Goal: Task Accomplishment & Management: Use online tool/utility

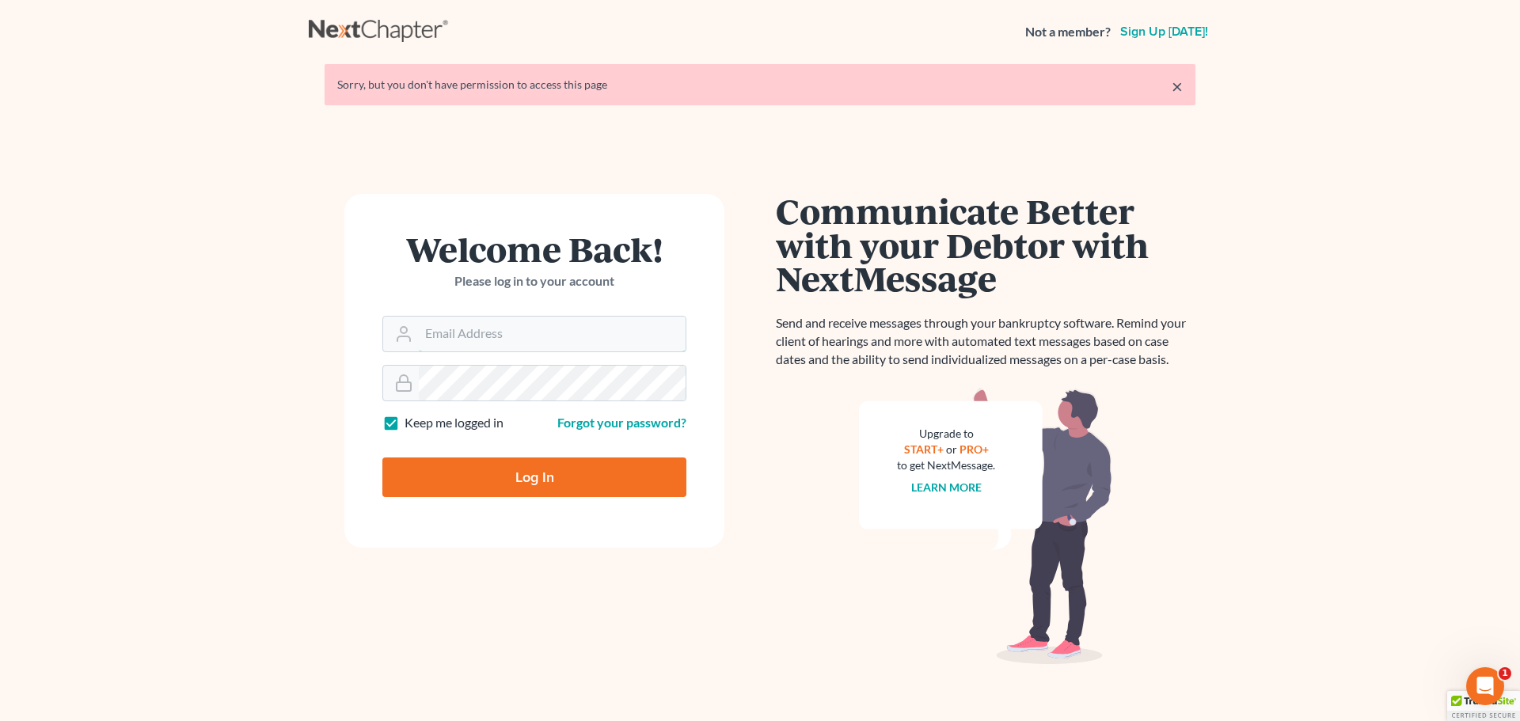
type input "[EMAIL_ADDRESS][DOMAIN_NAME]"
click at [511, 474] on input "Log In" at bounding box center [534, 478] width 304 height 40
type input "Thinking..."
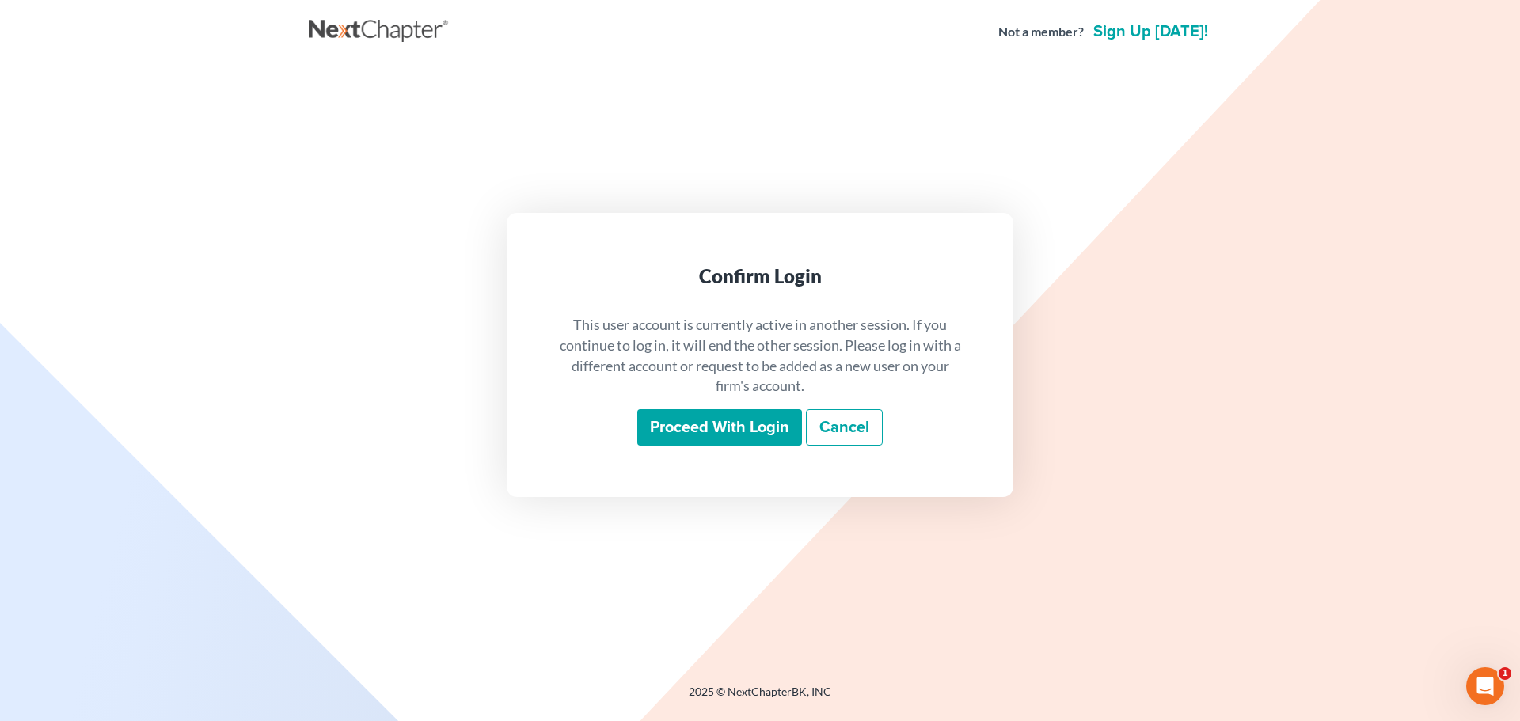
click at [695, 415] on input "Proceed with login" at bounding box center [719, 427] width 165 height 36
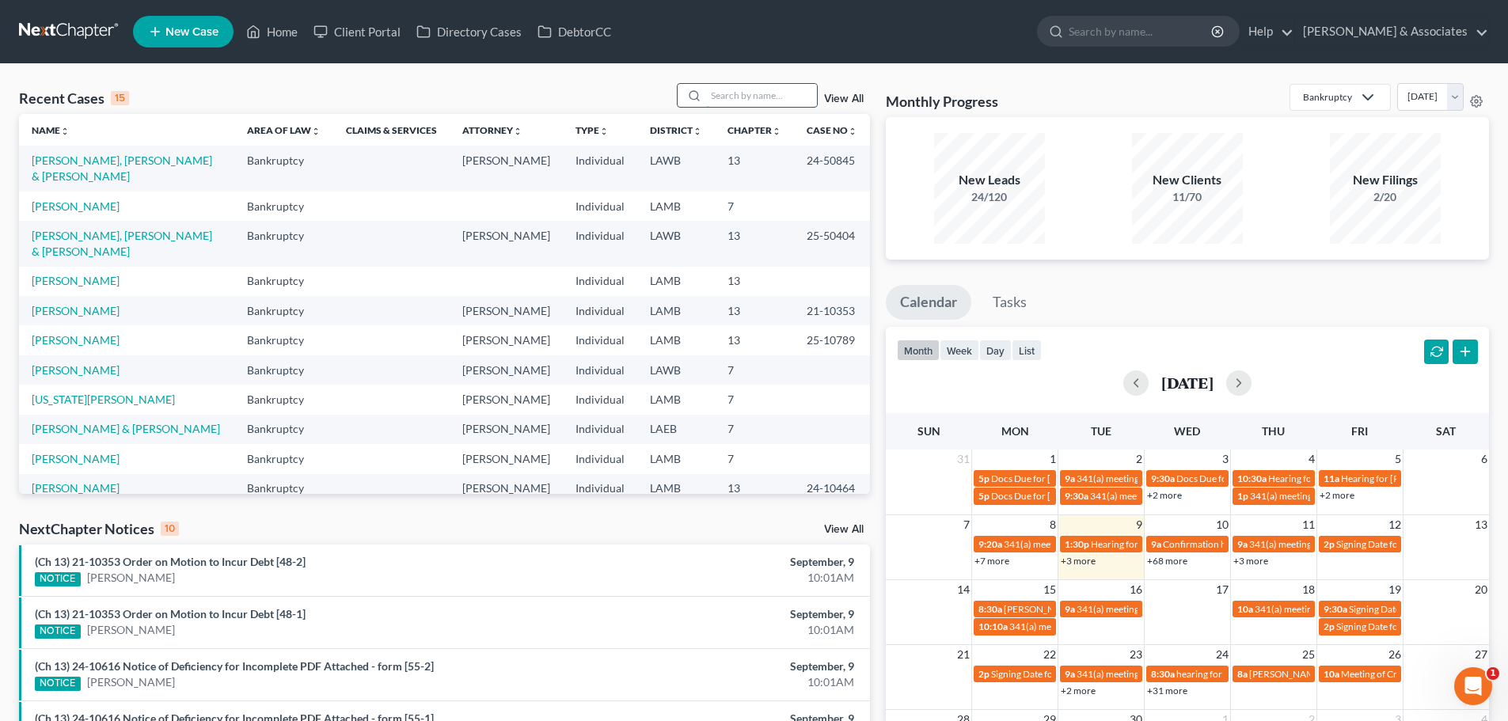
click at [715, 90] on input "search" at bounding box center [761, 95] width 111 height 23
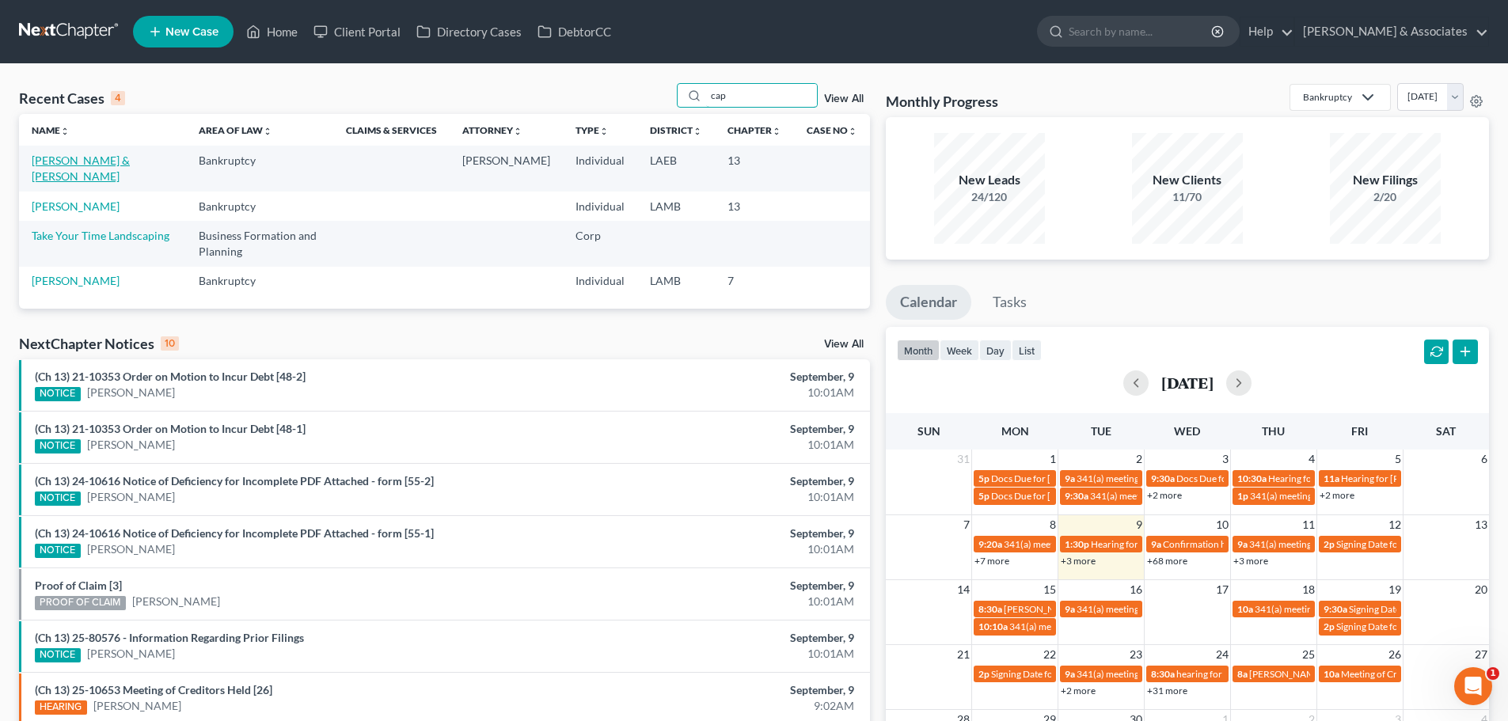
type input "cap"
click at [130, 161] on link "Capitano, Jared & Kristen" at bounding box center [81, 168] width 98 height 29
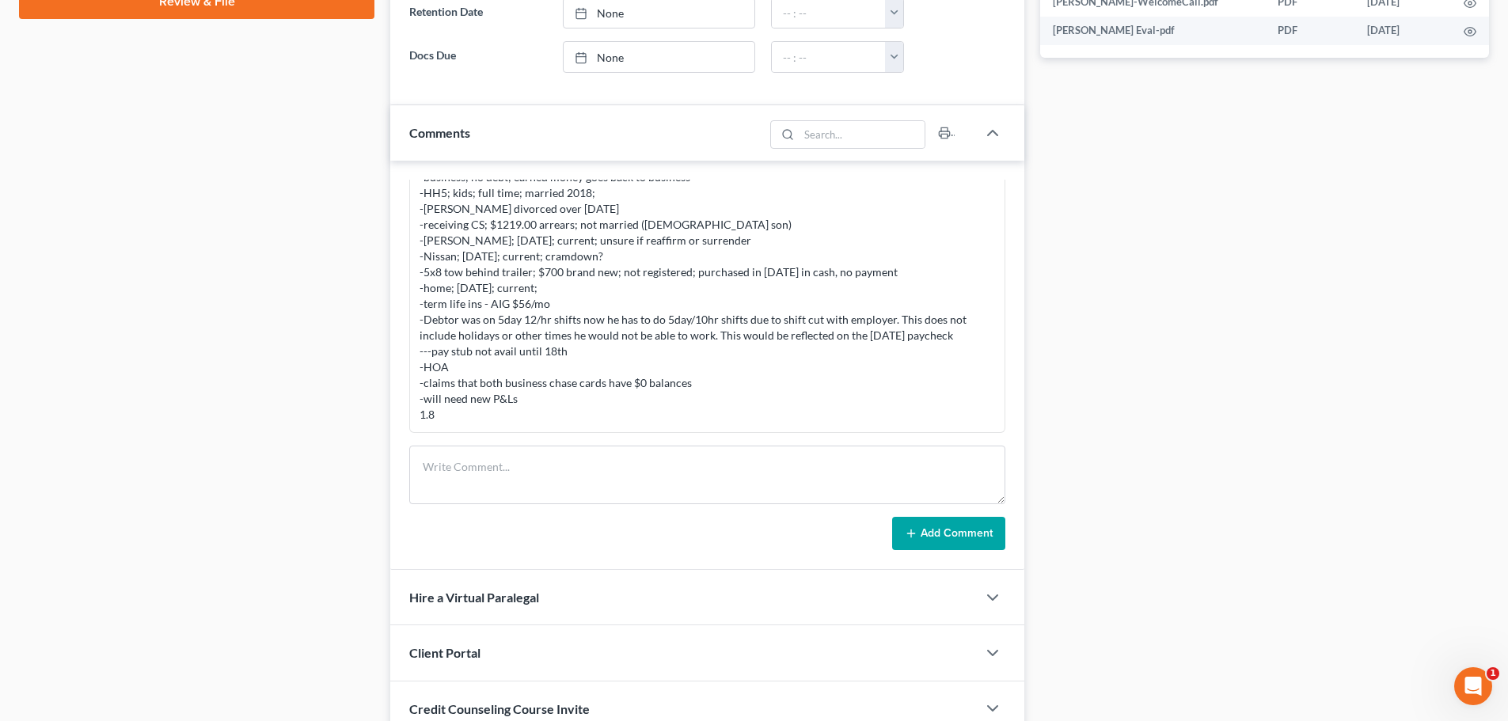
scroll to position [792, 0]
click at [734, 463] on textarea at bounding box center [707, 474] width 596 height 59
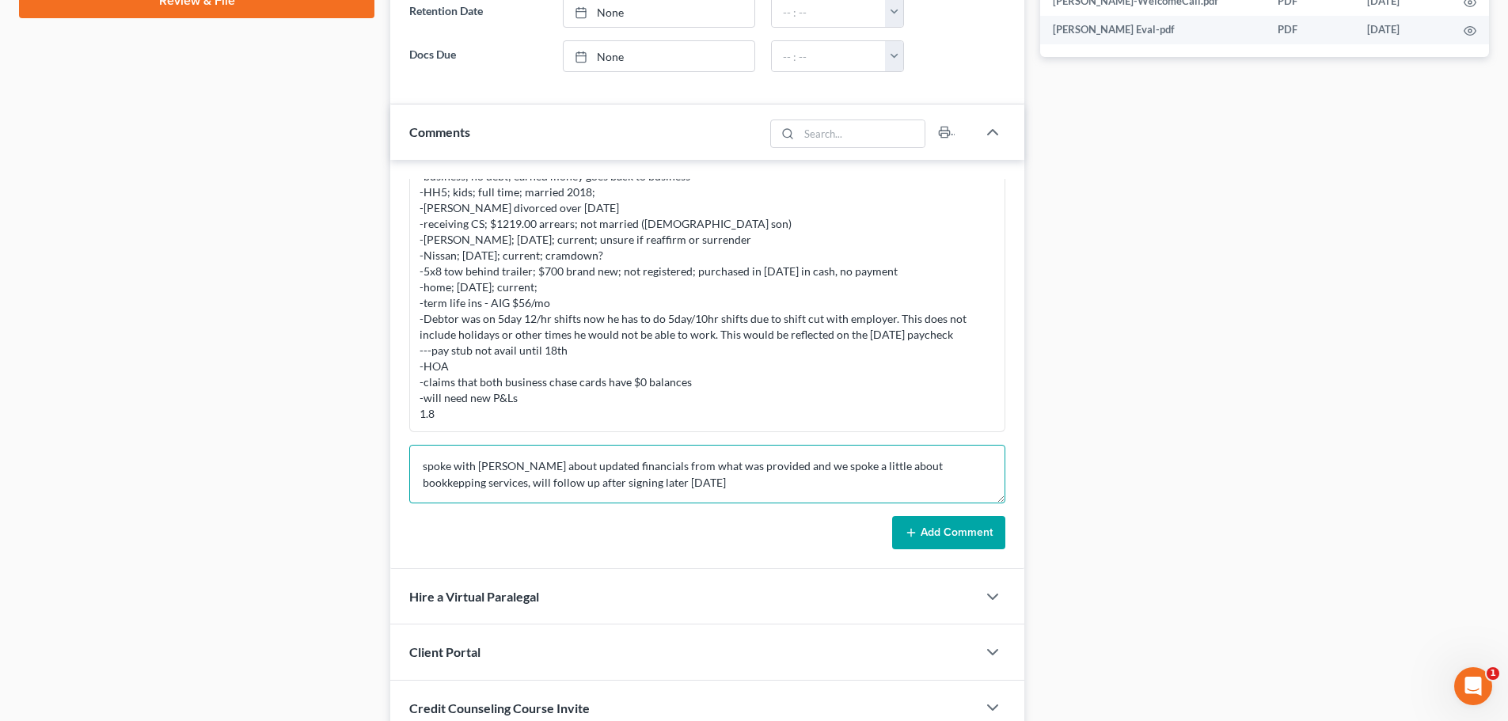
scroll to position [4, 0]
type textarea "spoke with Kristien about updated financials from what was provided and we spok…"
click at [924, 534] on button "Add Comment" at bounding box center [948, 532] width 113 height 33
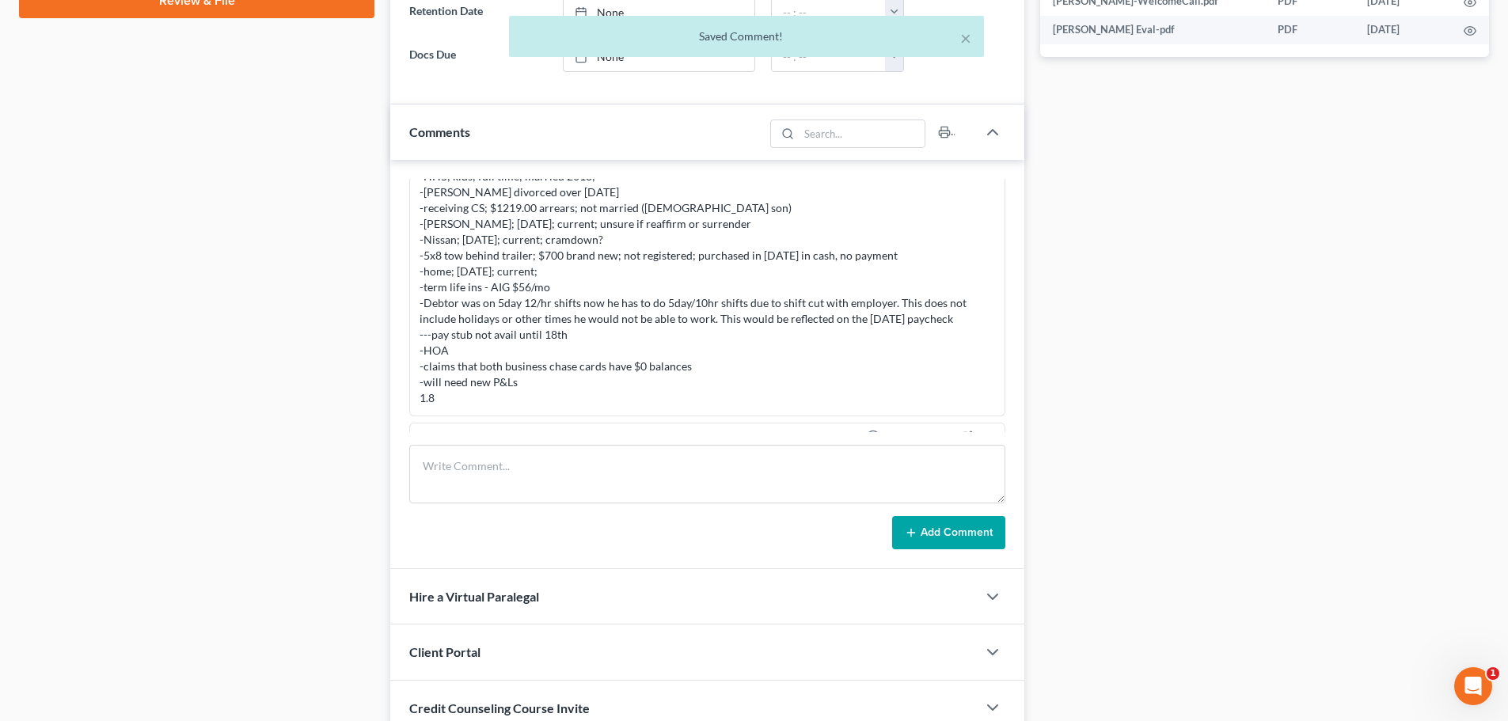
scroll to position [623, 0]
